Goal: Task Accomplishment & Management: Use online tool/utility

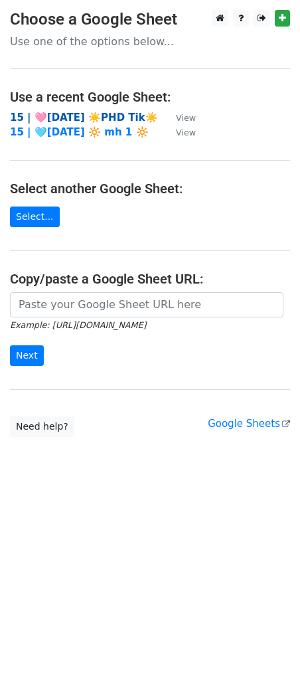
click at [81, 114] on strong "15 | 🩷[DATE] ☀️PHD Tik☀️" at bounding box center [84, 118] width 148 height 12
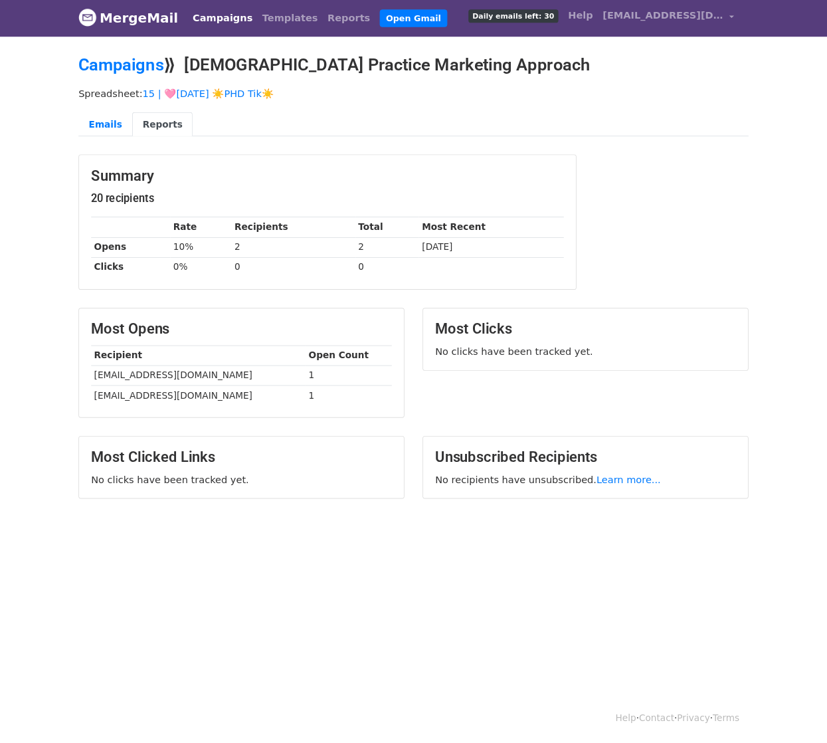
scroll to position [1, 0]
